Goal: Transaction & Acquisition: Purchase product/service

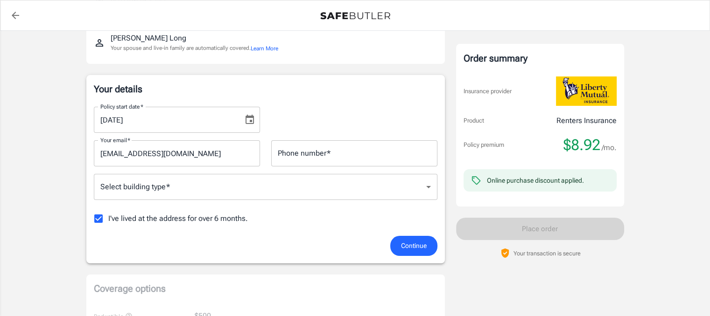
scroll to position [112, 0]
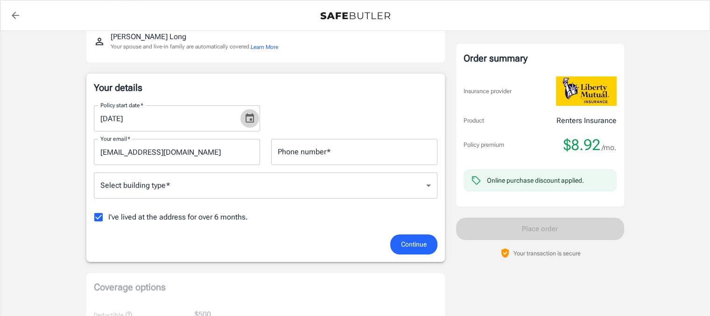
click at [250, 118] on icon "Choose date, selected date is Sep 3, 2025" at bounding box center [249, 118] width 11 height 11
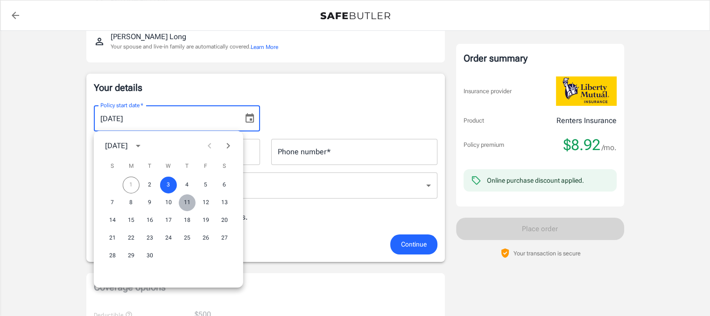
click at [188, 200] on button "11" at bounding box center [187, 203] width 17 height 17
type input "[DATE]"
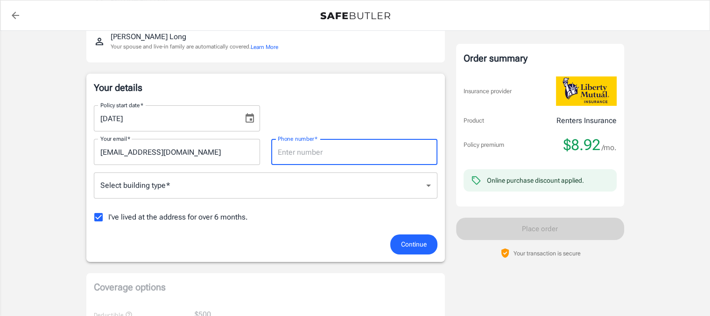
click at [287, 150] on input "Phone number   *" at bounding box center [354, 152] width 166 height 26
type input "4432640807"
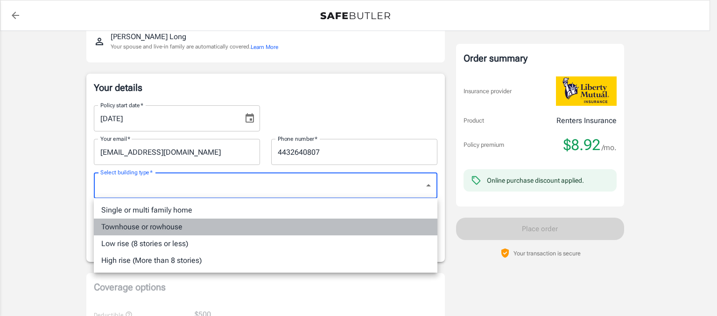
click at [203, 227] on li "Townhouse or rowhouse" at bounding box center [265, 227] width 343 height 17
type input "townhouse"
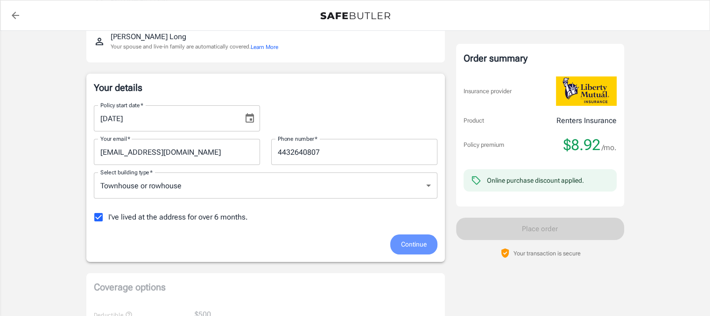
click at [404, 243] on span "Continue" at bounding box center [414, 245] width 26 height 12
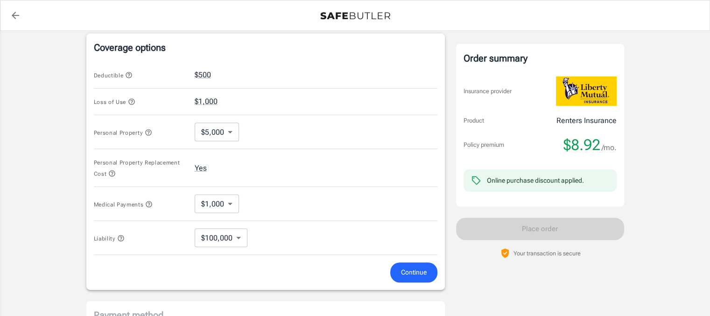
scroll to position [363, 0]
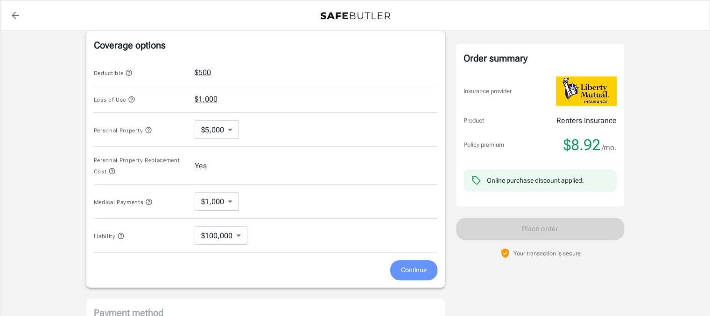
click at [408, 271] on span "Continue" at bounding box center [414, 271] width 26 height 12
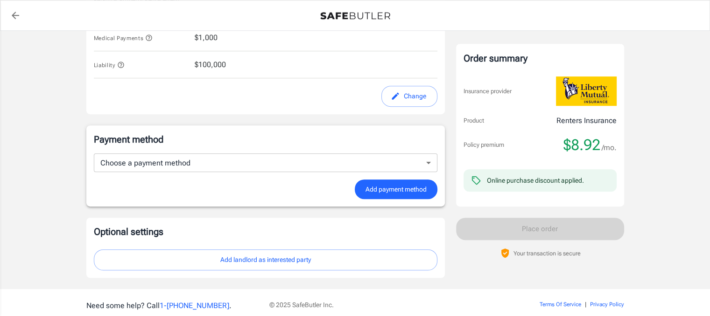
scroll to position [524, 0]
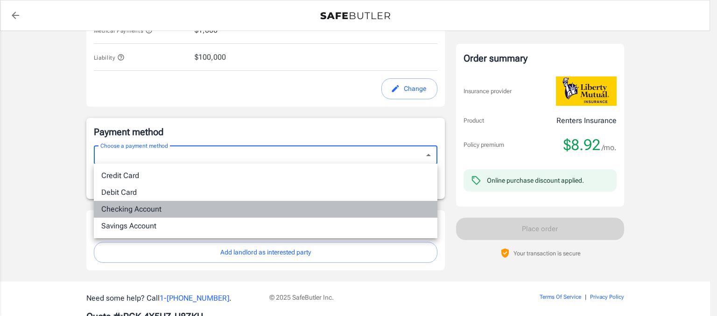
click at [340, 215] on li "Checking Account" at bounding box center [265, 209] width 343 height 17
type input "checking"
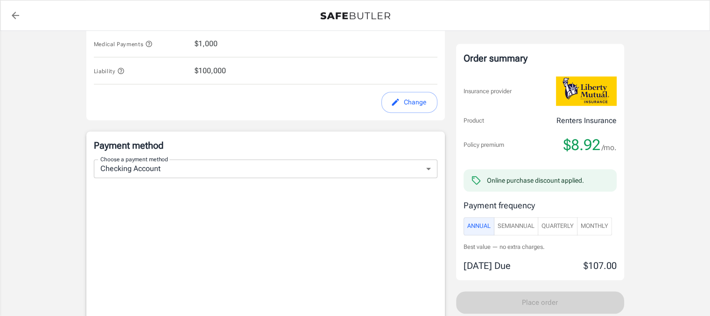
scroll to position [172, 0]
